Goal: Task Accomplishment & Management: Complete application form

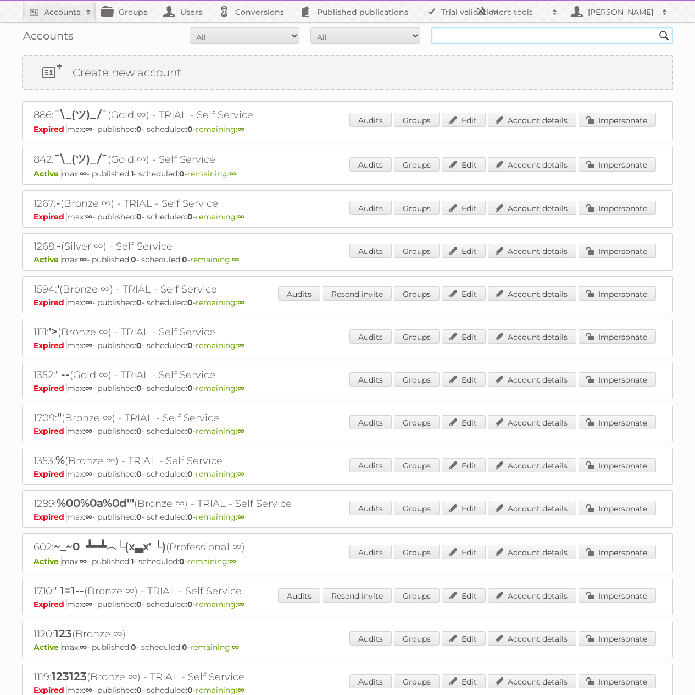
click at [454, 35] on input "text" at bounding box center [553, 35] width 242 height 16
type input "Tust"
click at [656, 27] on input "Search" at bounding box center [664, 35] width 16 height 16
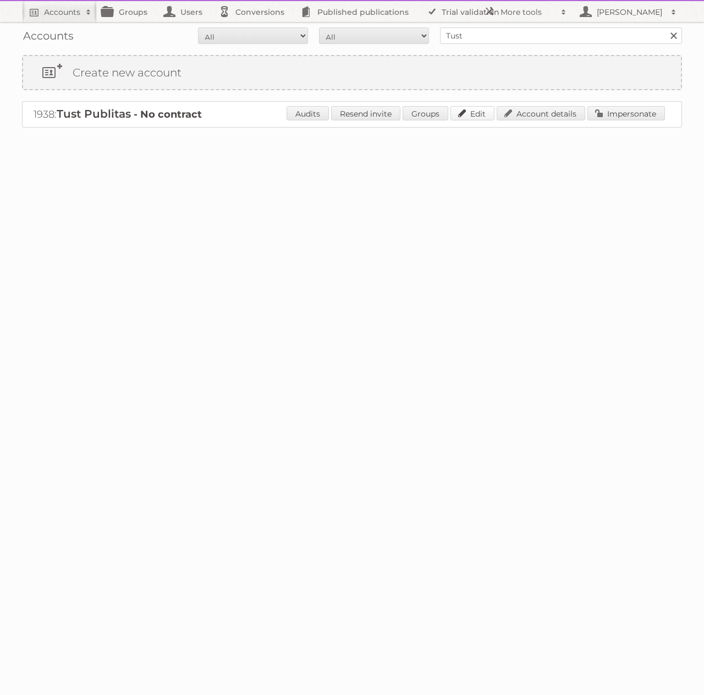
click at [468, 114] on link "Edit" at bounding box center [472, 113] width 44 height 14
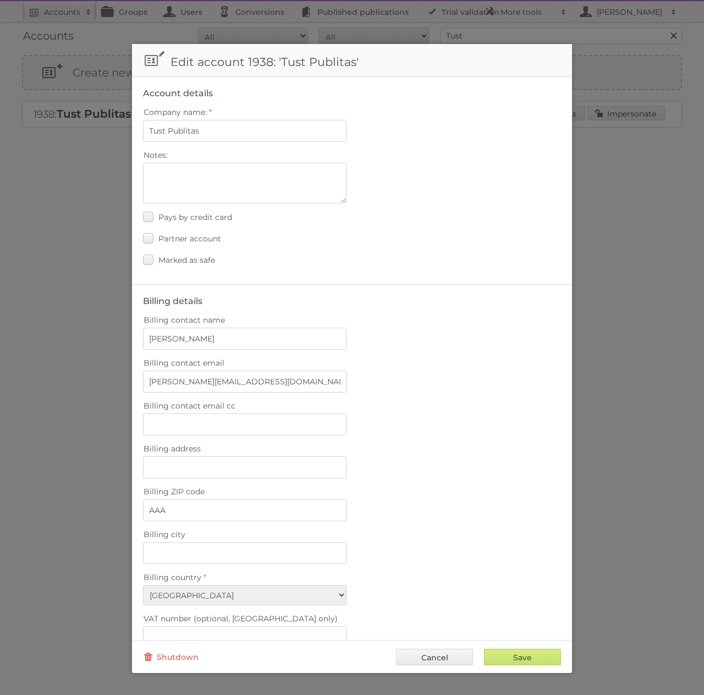
drag, startPoint x: 437, startPoint y: 654, endPoint x: 437, endPoint y: 643, distance: 11.0
click at [437, 654] on link "Cancel" at bounding box center [434, 657] width 77 height 16
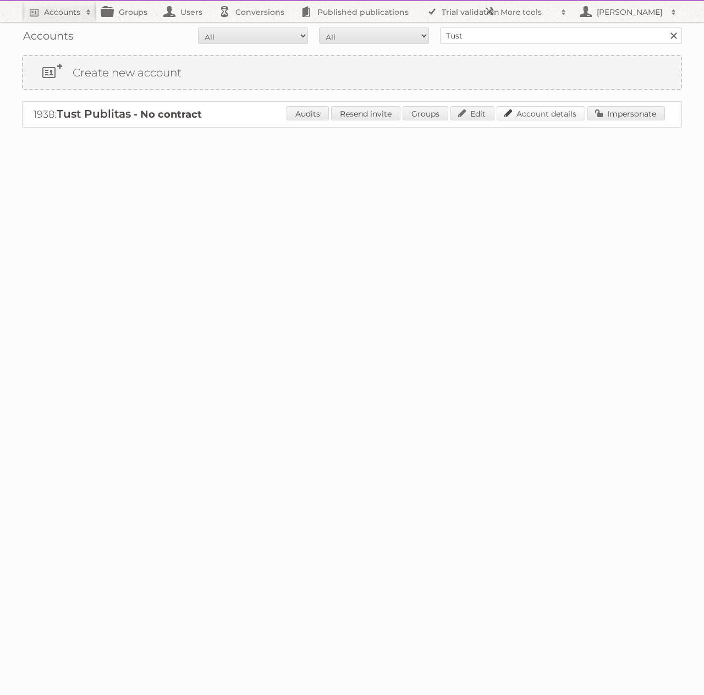
click at [518, 115] on link "Account details" at bounding box center [540, 113] width 89 height 14
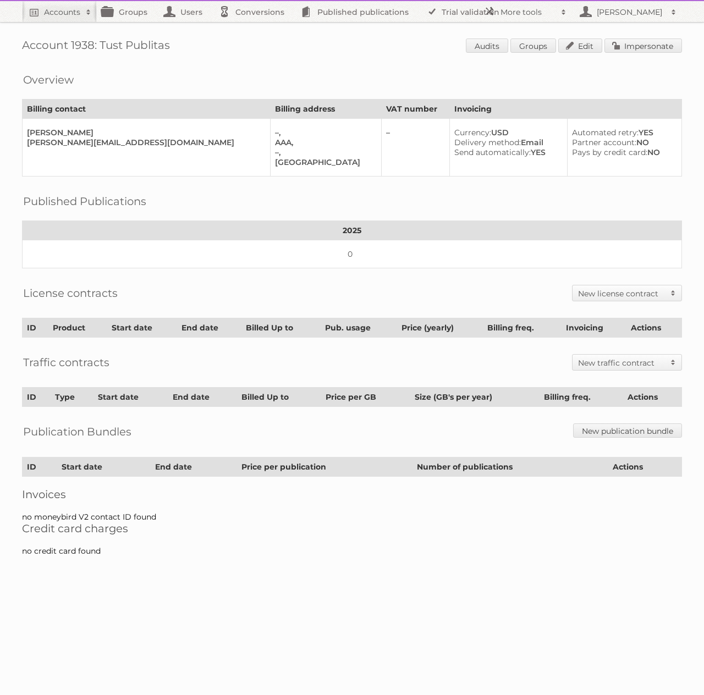
click at [615, 295] on h2 "New license contract" at bounding box center [621, 293] width 87 height 11
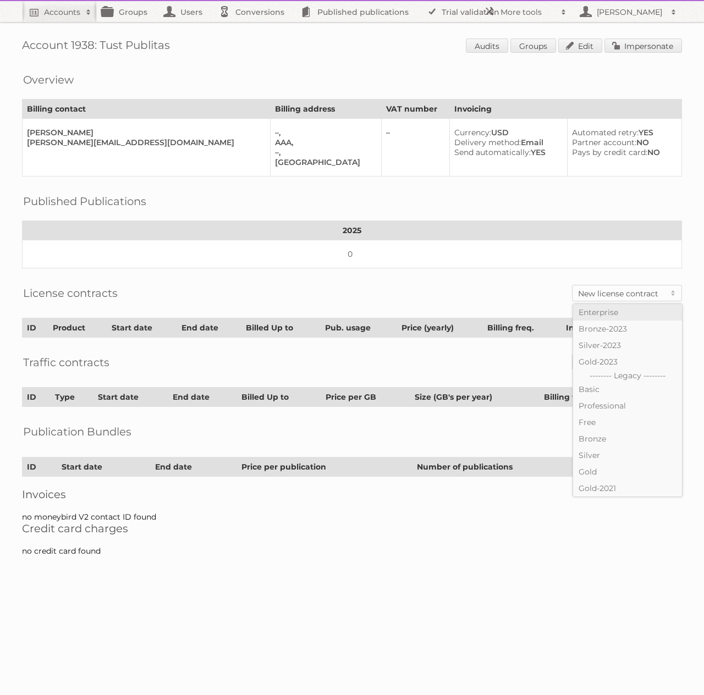
click at [598, 311] on link "Enterprise" at bounding box center [627, 312] width 109 height 16
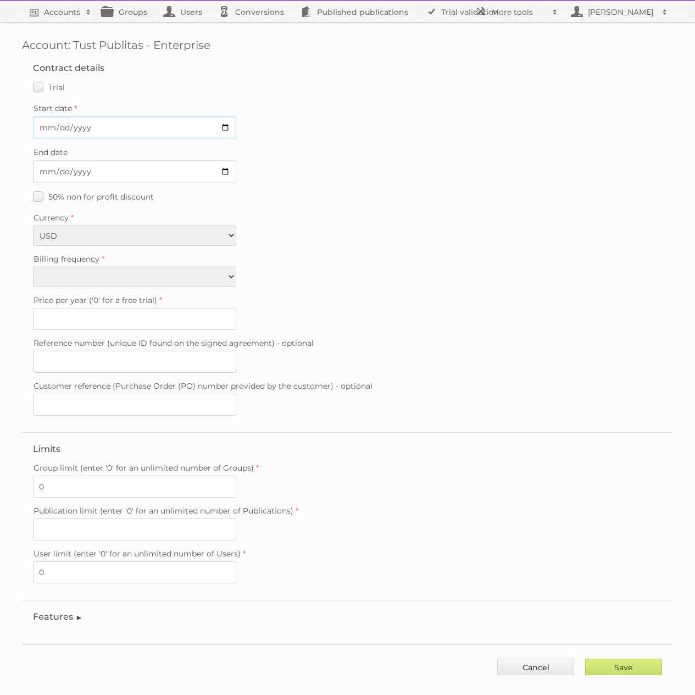
click at [225, 124] on input "Start date" at bounding box center [134, 127] width 203 height 23
click at [223, 126] on input "Start date" at bounding box center [134, 127] width 203 height 23
type input "2025-09-09"
click at [133, 275] on select "Monthly Quarterly Yearly Every 2 years" at bounding box center [134, 277] width 203 height 20
select select "yearly"
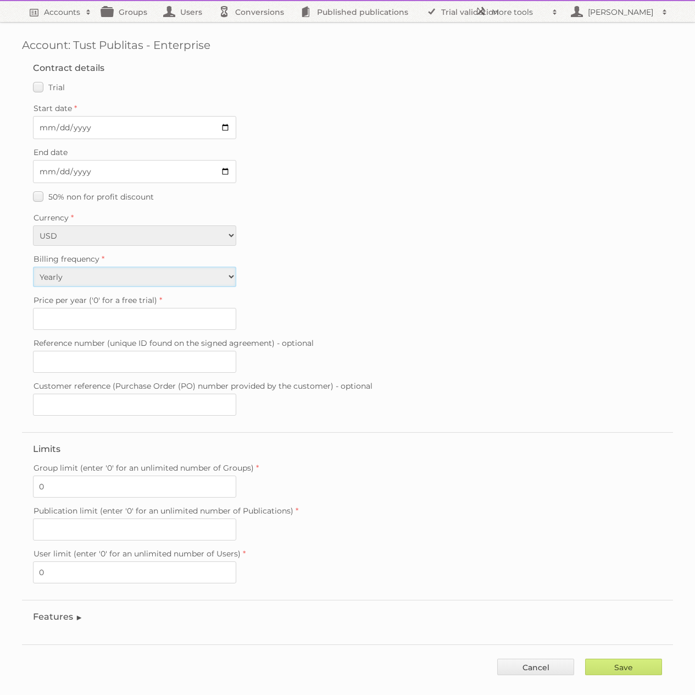
click at [33, 267] on select "Monthly Quarterly Yearly Every 2 years" at bounding box center [134, 277] width 203 height 20
type input "0"
click at [68, 525] on input "Publication limit (enter '0' for an unlimited number of Publications)" at bounding box center [134, 529] width 203 height 22
type input "0"
click at [596, 661] on input "Save" at bounding box center [624, 667] width 77 height 16
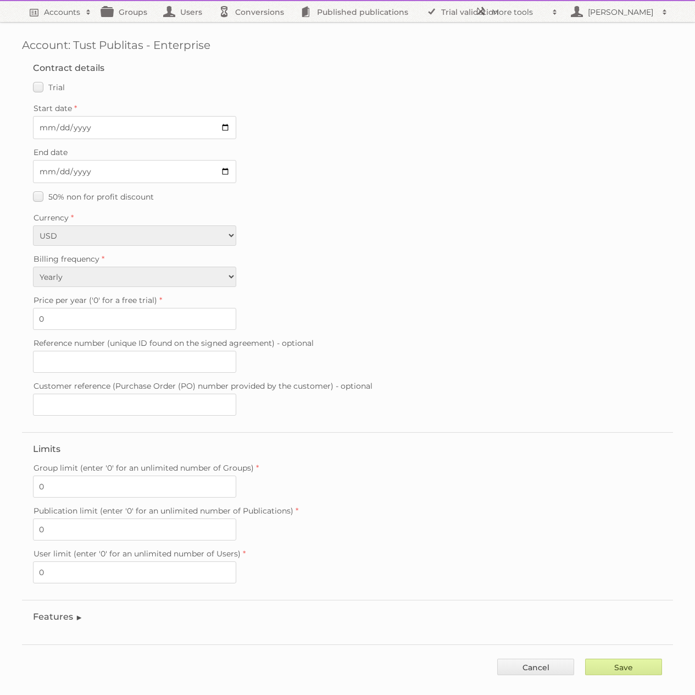
type input "..."
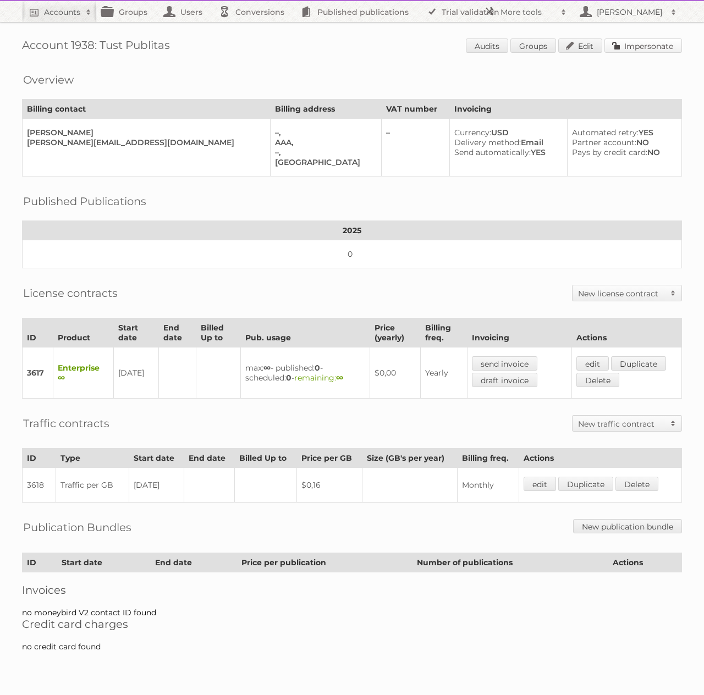
click at [630, 49] on link "Impersonate" at bounding box center [643, 45] width 78 height 14
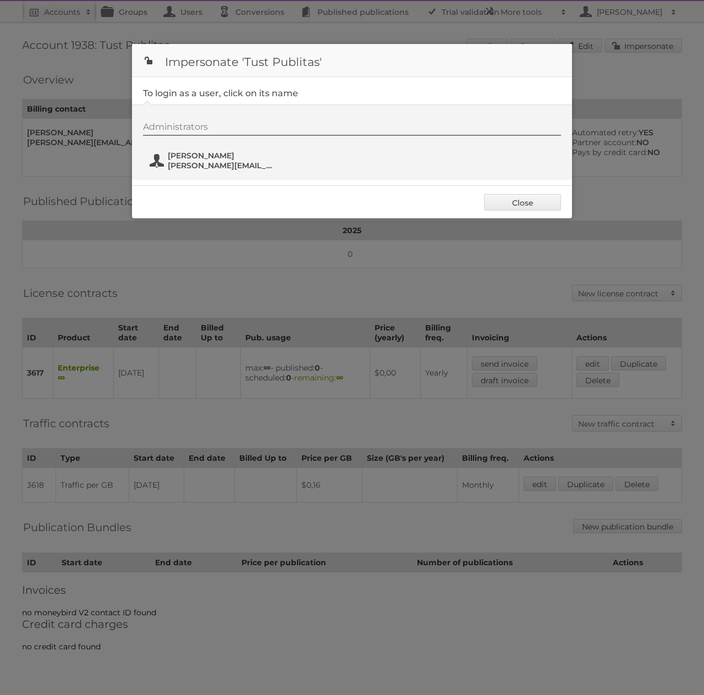
click at [217, 156] on span "[PERSON_NAME]" at bounding box center [221, 156] width 107 height 10
